Goal: Information Seeking & Learning: Learn about a topic

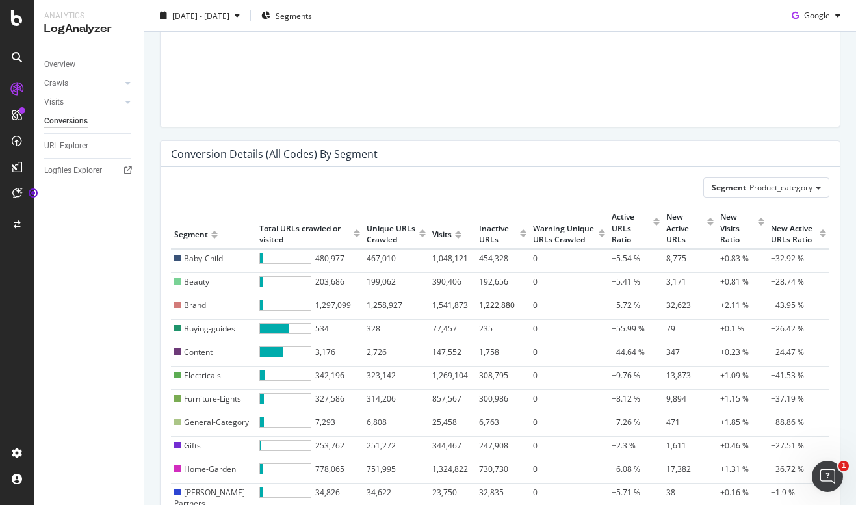
scroll to position [372, 0]
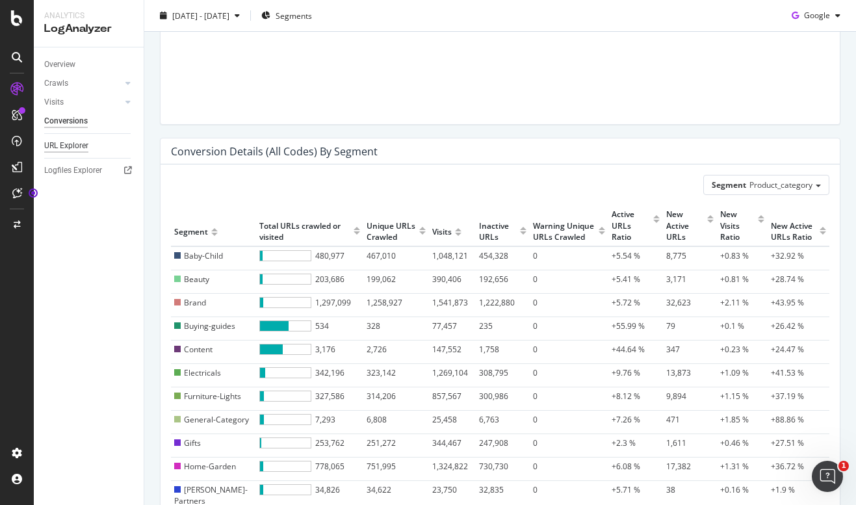
click at [81, 147] on div "URL Explorer" at bounding box center [66, 146] width 44 height 14
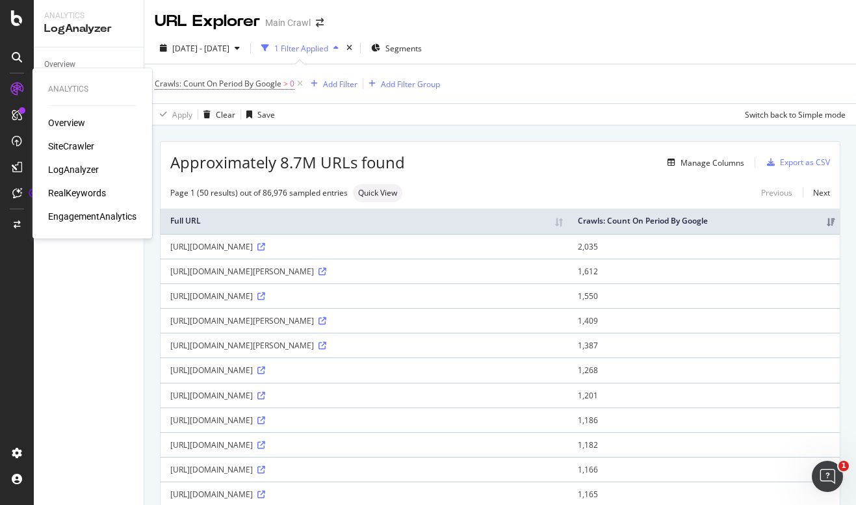
click at [72, 190] on div "RealKeywords" at bounding box center [77, 193] width 58 height 13
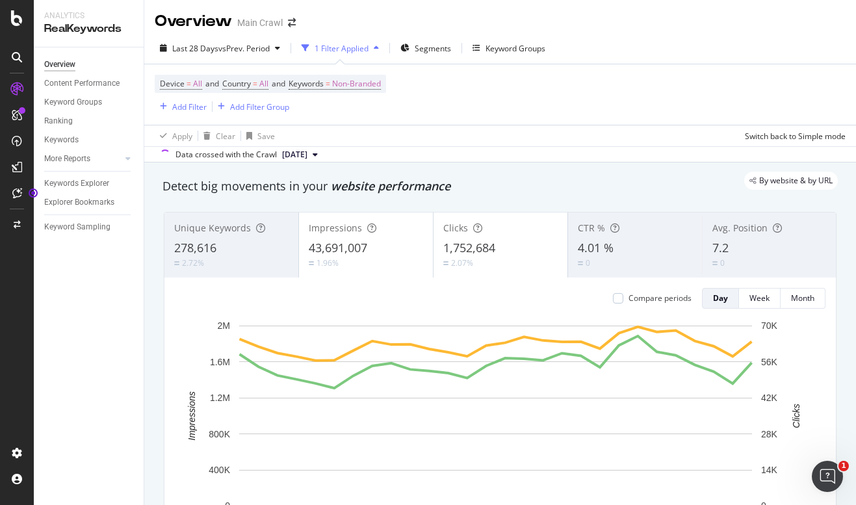
click at [88, 365] on div "Overview Content Performance Keyword Groups Ranking Keywords More Reports Count…" at bounding box center [89, 276] width 110 height 458
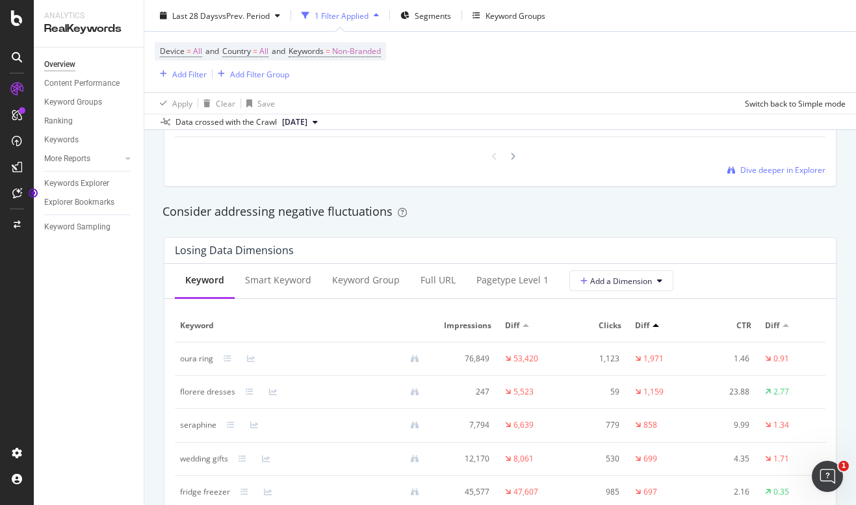
scroll to position [1438, 0]
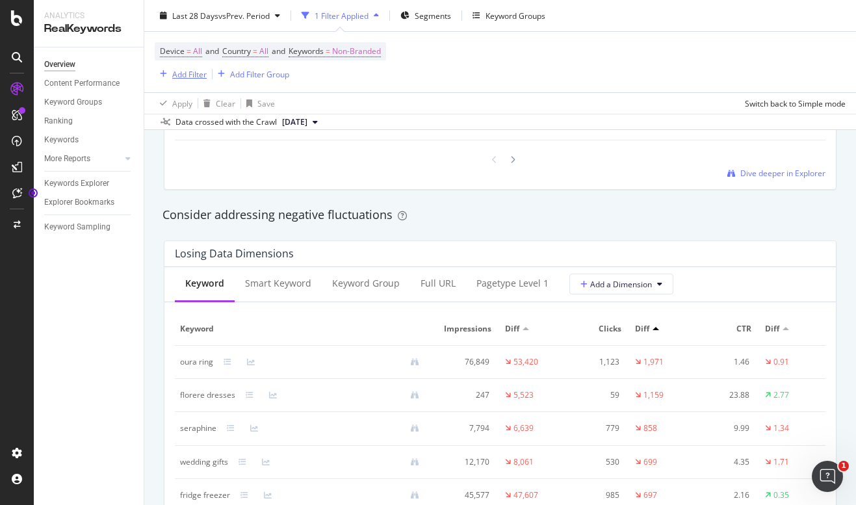
click at [179, 76] on div "Add Filter" at bounding box center [189, 73] width 34 height 11
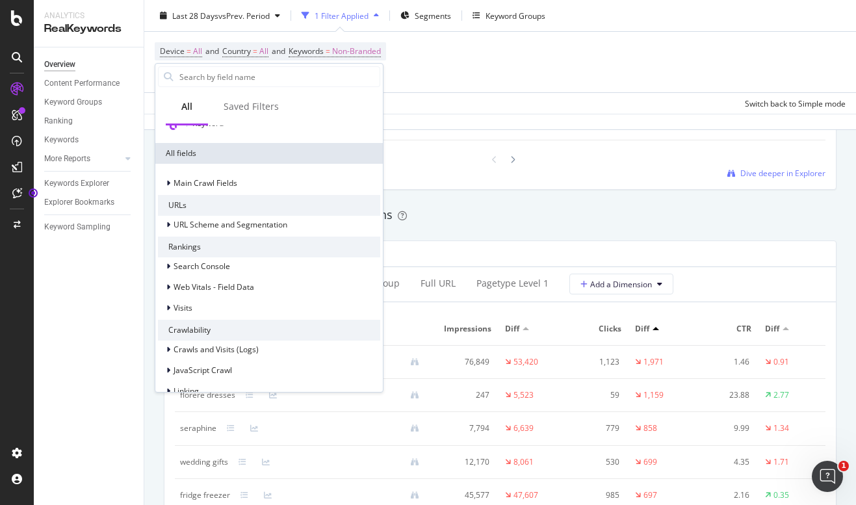
scroll to position [179, 0]
click at [211, 265] on span "Search Console" at bounding box center [202, 264] width 57 height 11
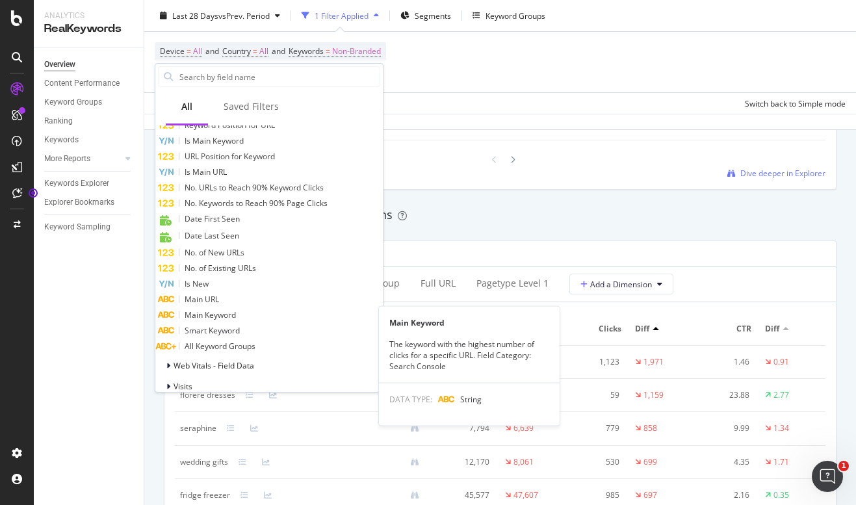
scroll to position [875, 0]
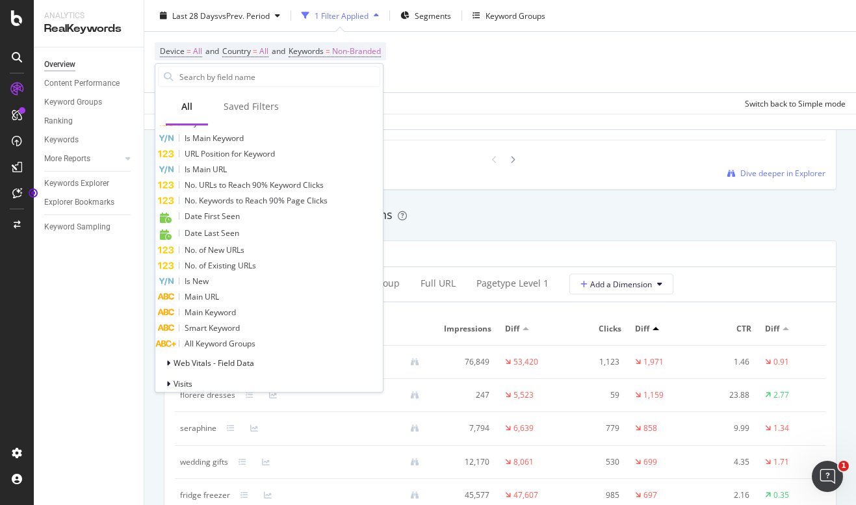
click at [53, 274] on div "Overview Content Performance Keyword Groups Ranking Keywords More Reports Count…" at bounding box center [89, 276] width 110 height 458
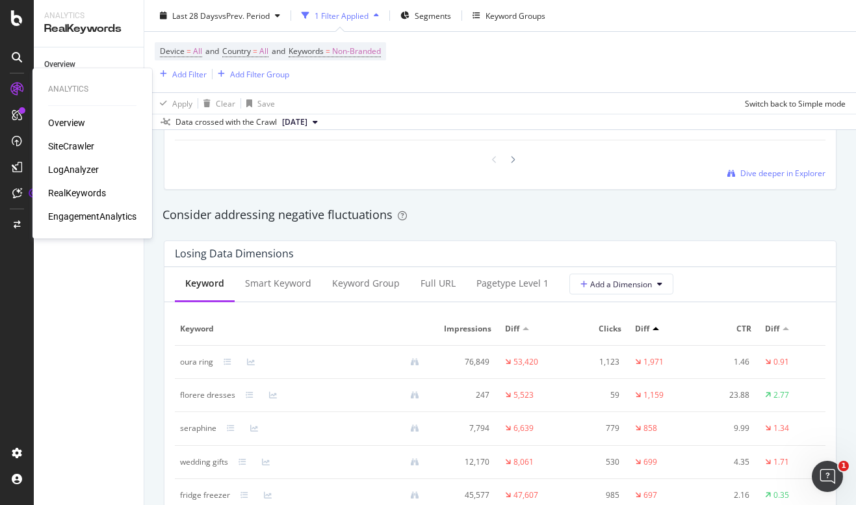
click at [84, 172] on div "LogAnalyzer" at bounding box center [73, 169] width 51 height 13
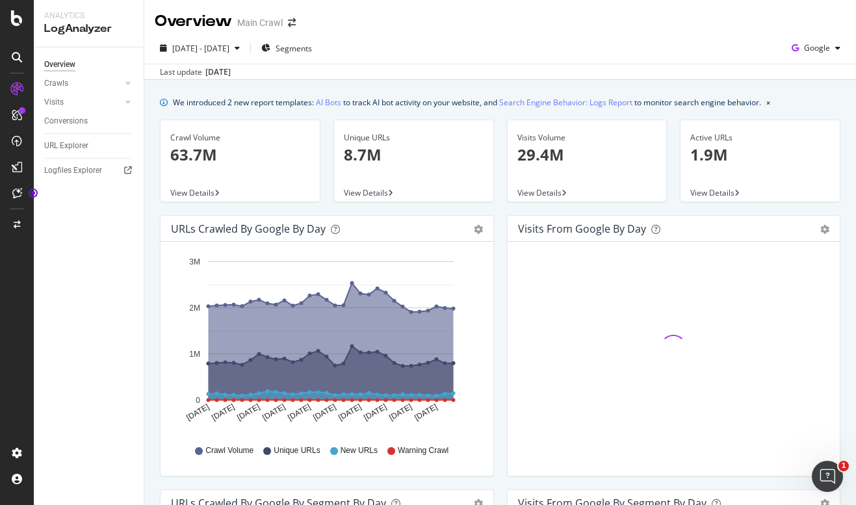
click at [83, 296] on div "Overview Crawls Daily Distribution Segments Distribution HTTP Codes Resources V…" at bounding box center [89, 276] width 110 height 458
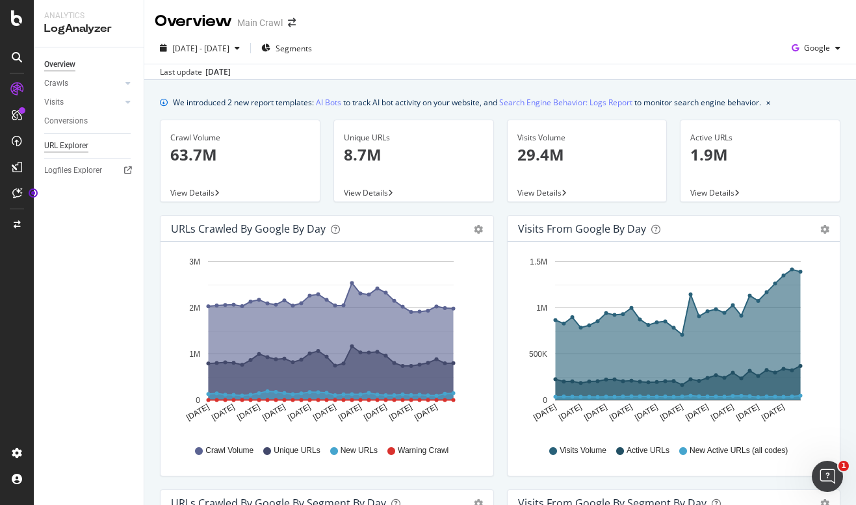
click at [73, 144] on div "URL Explorer" at bounding box center [66, 146] width 44 height 14
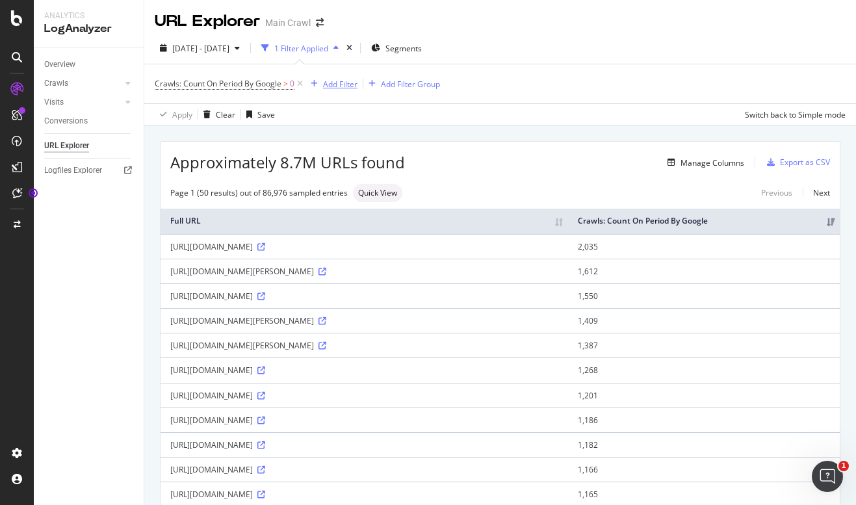
click at [344, 86] on div "Add Filter" at bounding box center [340, 84] width 34 height 11
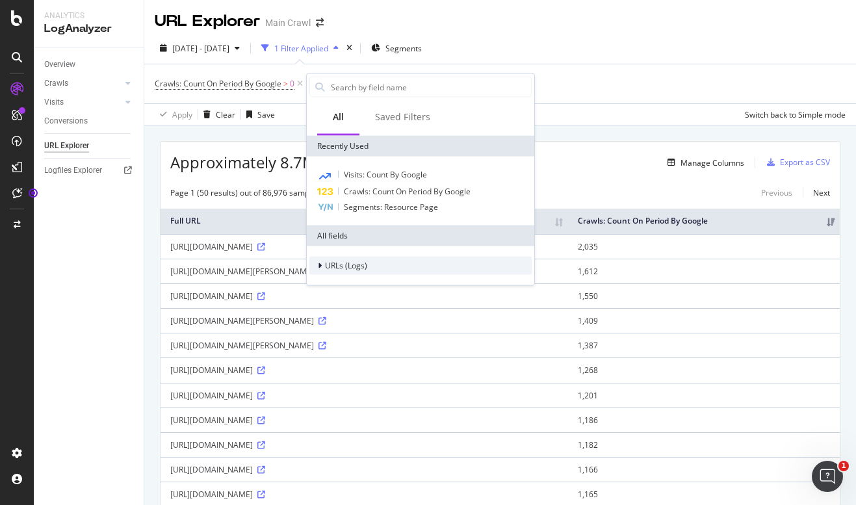
click at [341, 263] on span "URLs (Logs)" at bounding box center [346, 265] width 42 height 11
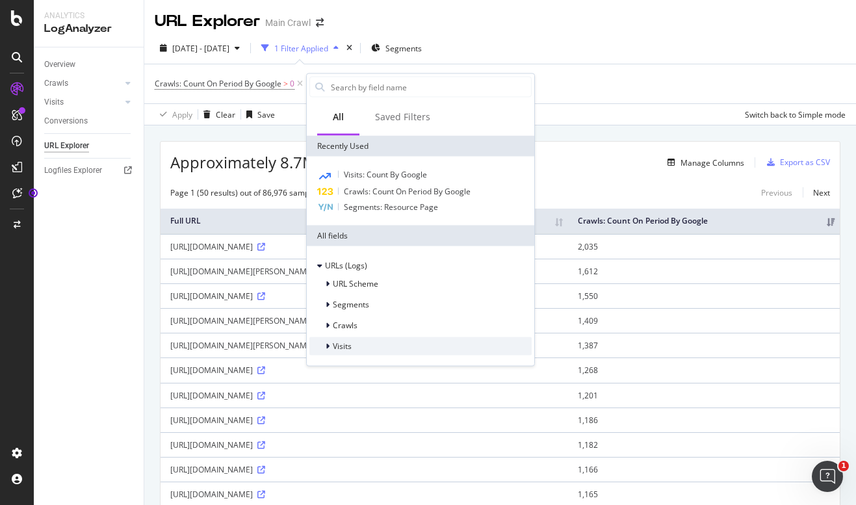
click at [347, 346] on span "Visits" at bounding box center [342, 346] width 19 height 11
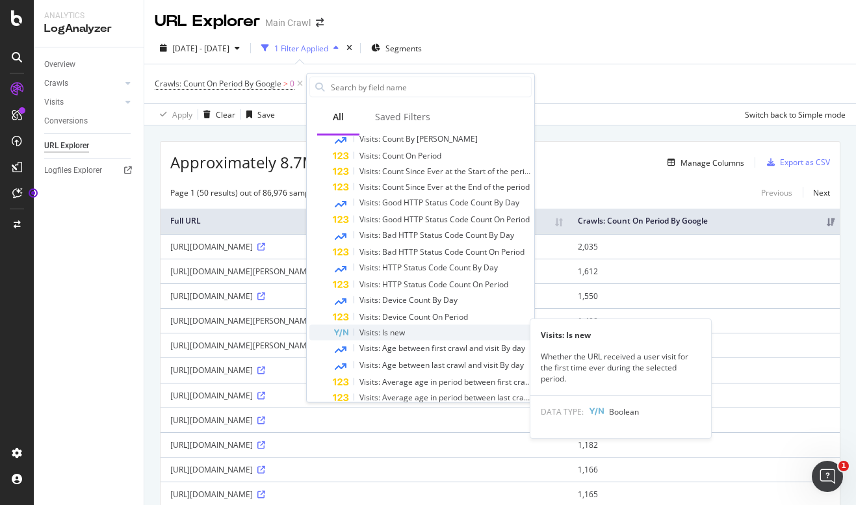
scroll to position [230, 0]
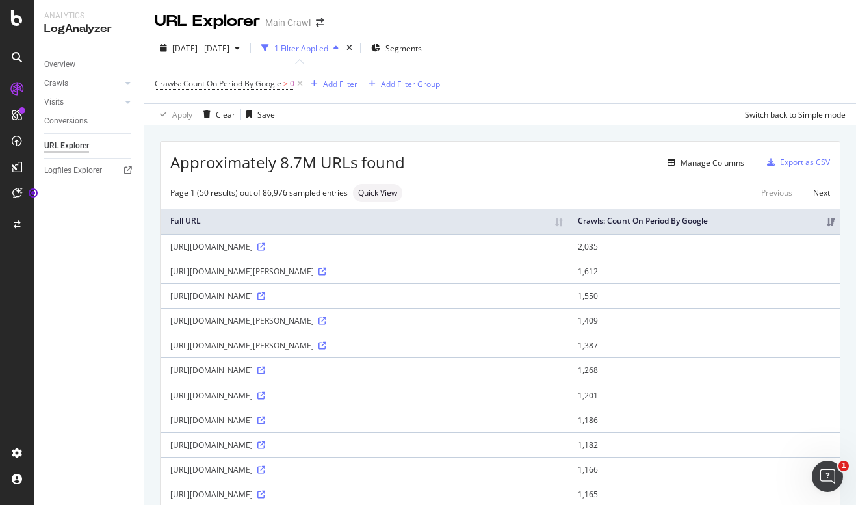
click at [573, 61] on div "[DATE] - [DATE] 1 Filter Applied Segments" at bounding box center [500, 51] width 712 height 26
